Goal: Task Accomplishment & Management: Manage account settings

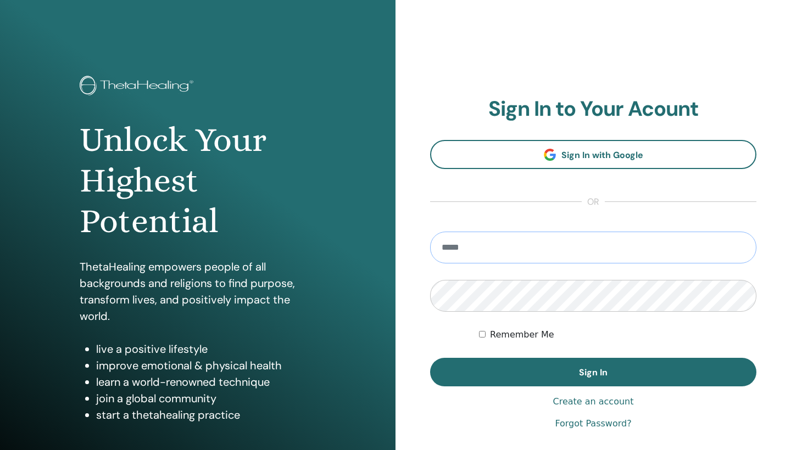
type input "**********"
click at [593, 372] on button "Sign In" at bounding box center [593, 372] width 326 height 29
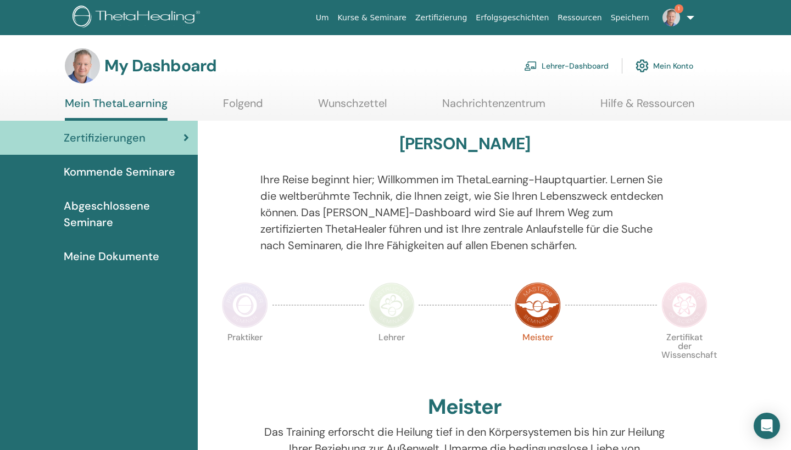
click at [587, 69] on link "Lehrer-Dashboard" at bounding box center [566, 66] width 85 height 24
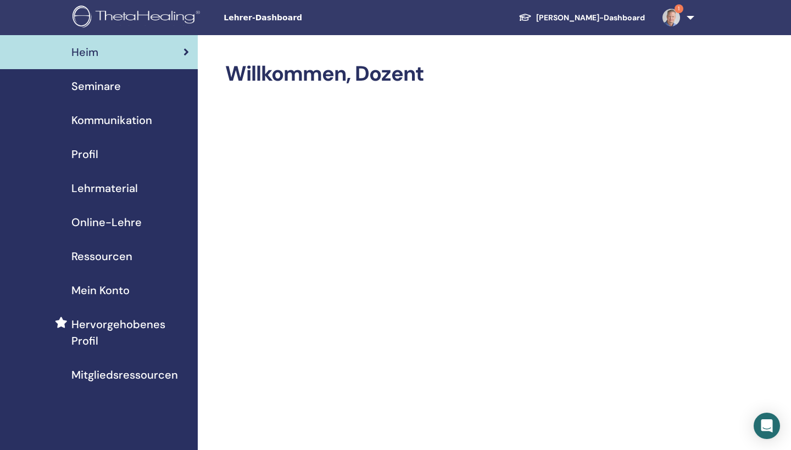
click at [116, 94] on span "Seminare" at bounding box center [95, 86] width 49 height 16
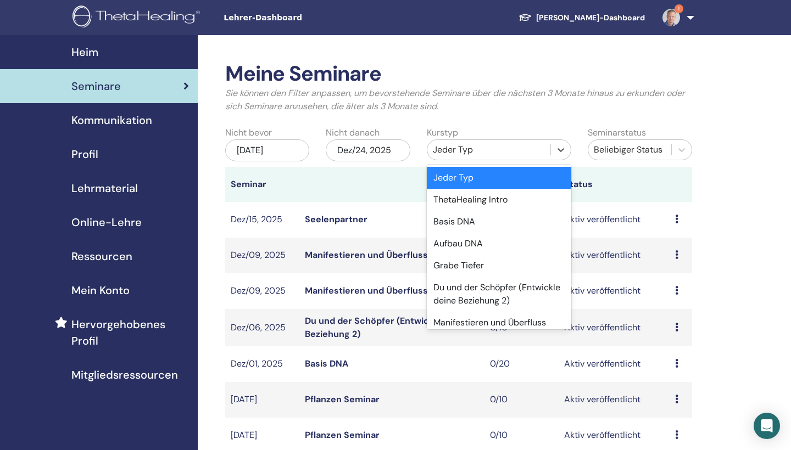
click at [454, 158] on div "Jeder Typ" at bounding box center [488, 150] width 123 height 18
click at [460, 223] on div "Basis DNA" at bounding box center [499, 222] width 144 height 22
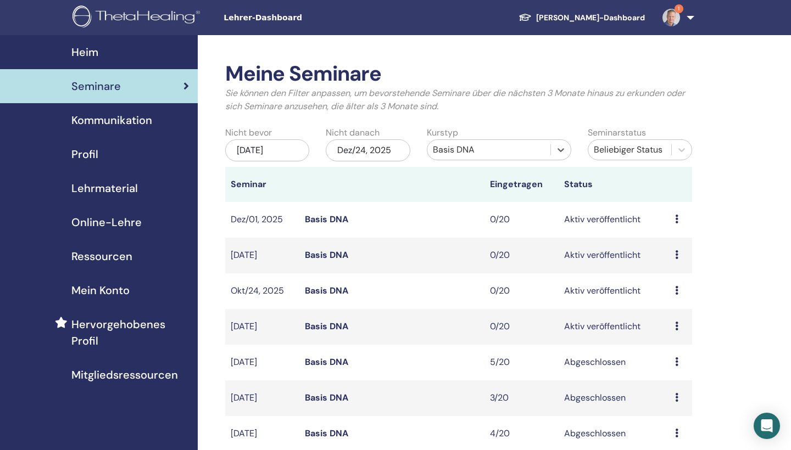
click at [668, 20] on img at bounding box center [671, 18] width 18 height 18
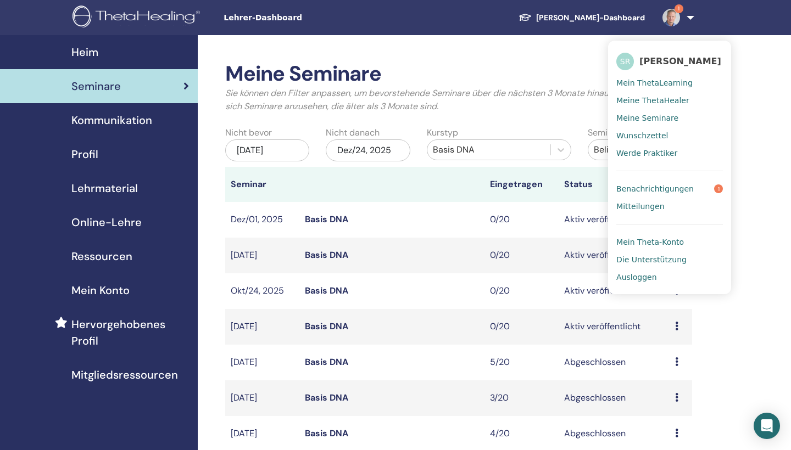
click at [642, 284] on link "Ausloggen" at bounding box center [669, 277] width 106 height 18
